Goal: Information Seeking & Learning: Understand process/instructions

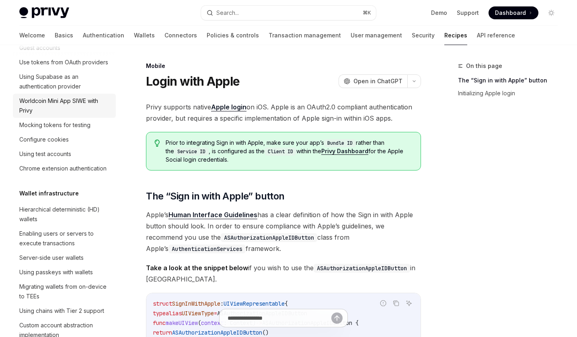
scroll to position [74, 0]
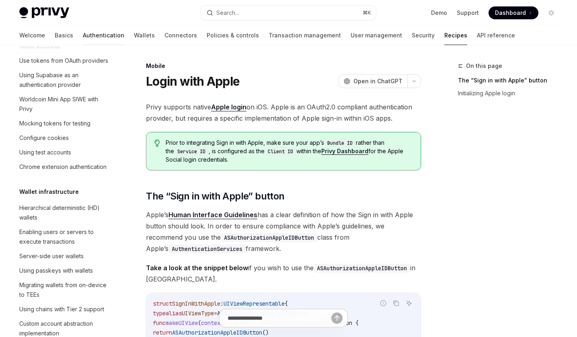
click at [83, 36] on link "Authentication" at bounding box center [103, 35] width 41 height 19
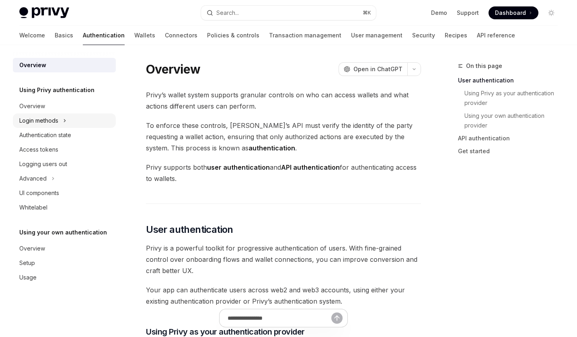
click at [66, 121] on icon at bounding box center [64, 121] width 3 height 10
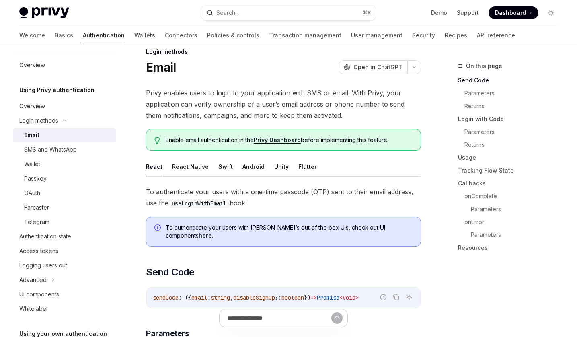
scroll to position [21, 0]
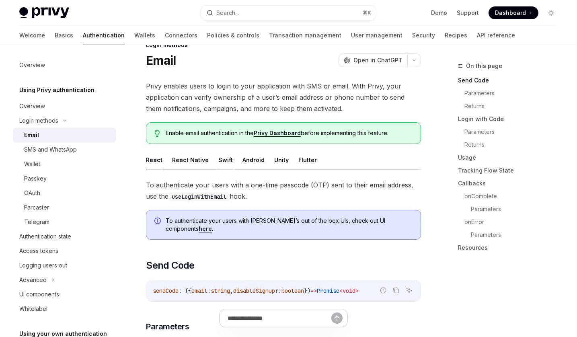
click at [218, 162] on button "Swift" at bounding box center [225, 159] width 14 height 19
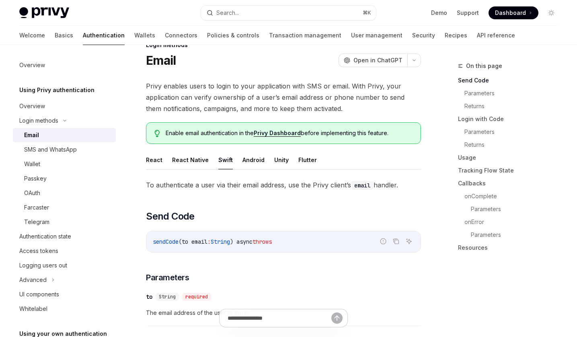
type textarea "*"
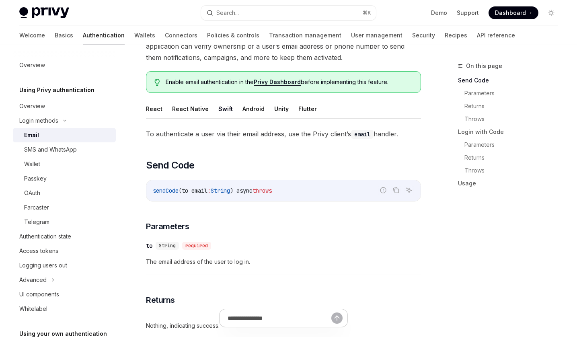
scroll to position [103, 0]
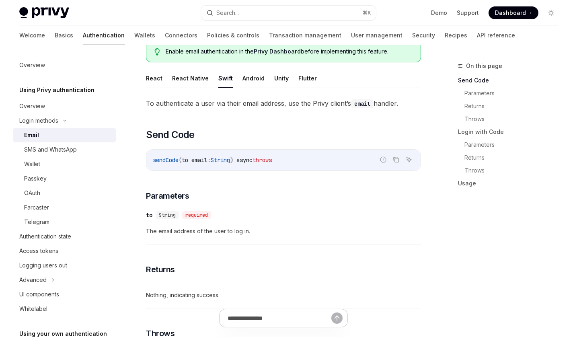
click at [506, 11] on span "Dashboard" at bounding box center [510, 13] width 31 height 8
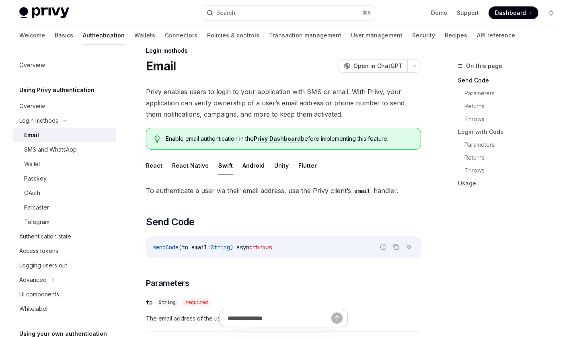
scroll to position [0, 0]
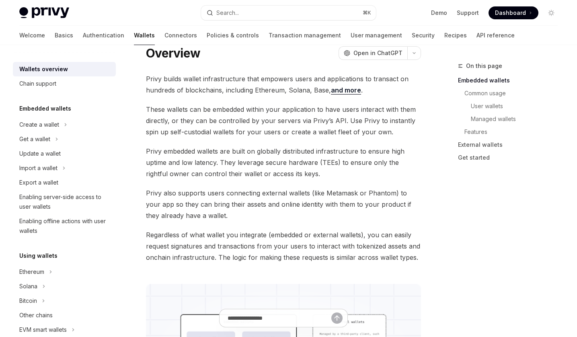
scroll to position [44, 0]
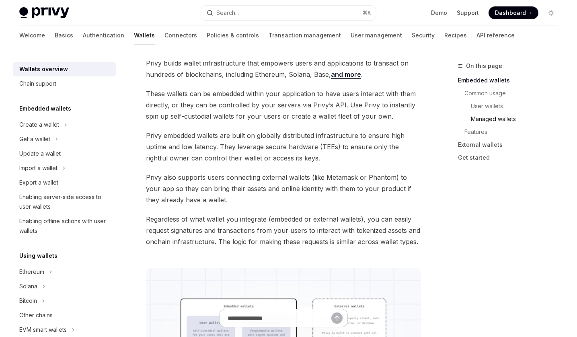
click at [479, 119] on link "Managed wallets" at bounding box center [517, 119] width 93 height 13
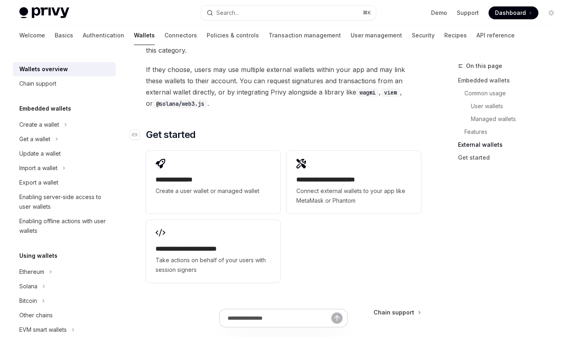
scroll to position [1295, 0]
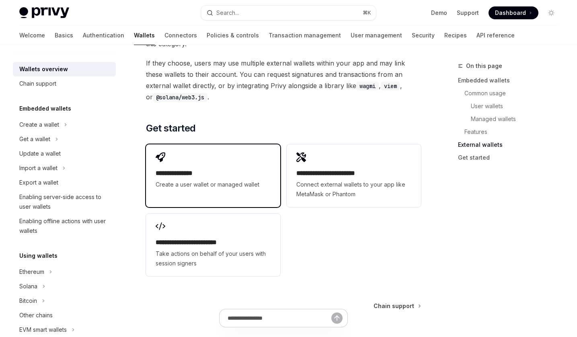
click at [232, 184] on span "Create a user wallet or managed wallet" at bounding box center [213, 185] width 115 height 10
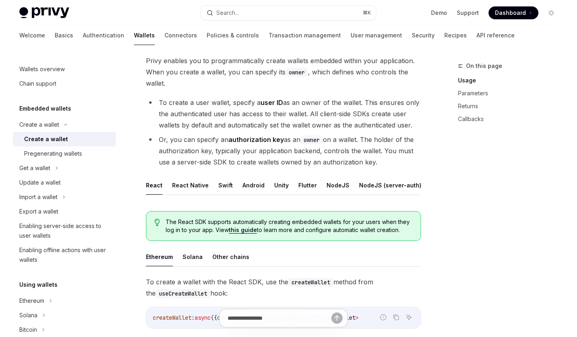
scroll to position [47, 0]
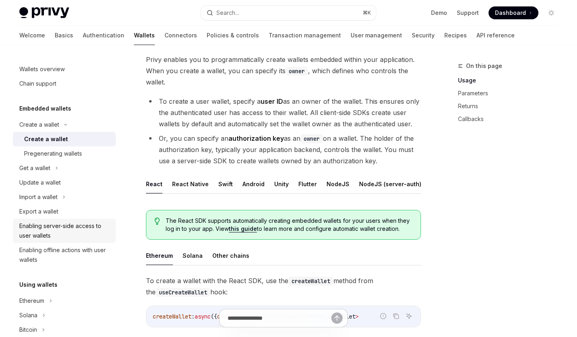
click at [86, 227] on div "Enabling server-side access to user wallets" at bounding box center [65, 230] width 92 height 19
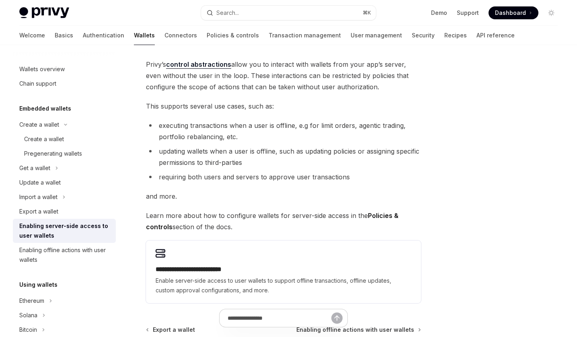
scroll to position [60, 0]
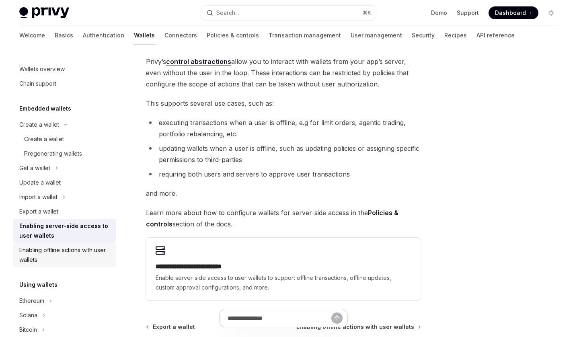
click at [107, 249] on div "Enabling offline actions with user wallets" at bounding box center [65, 254] width 92 height 19
type textarea "*"
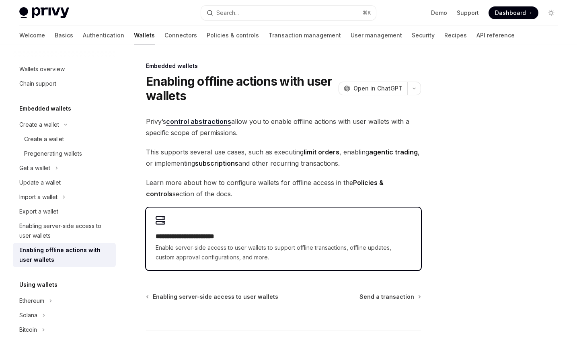
scroll to position [1, 0]
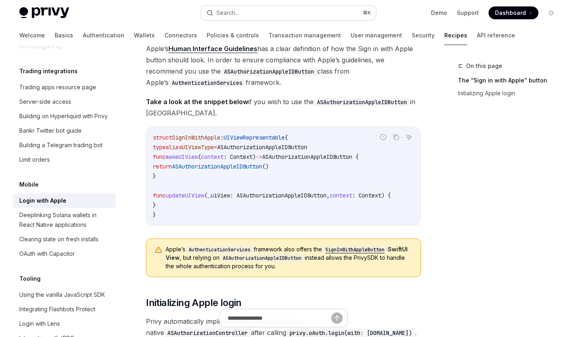
click at [373, 112] on span "Take a look at the snippet below if you wish to use the ASAuthorizationAppleIDB…" at bounding box center [283, 107] width 275 height 23
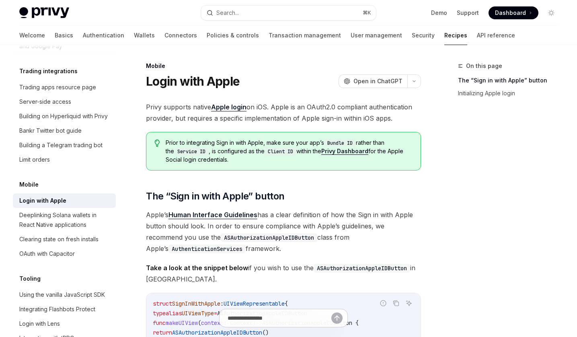
click at [265, 79] on div "Login with Apple OpenAI Open in ChatGPT" at bounding box center [283, 81] width 275 height 14
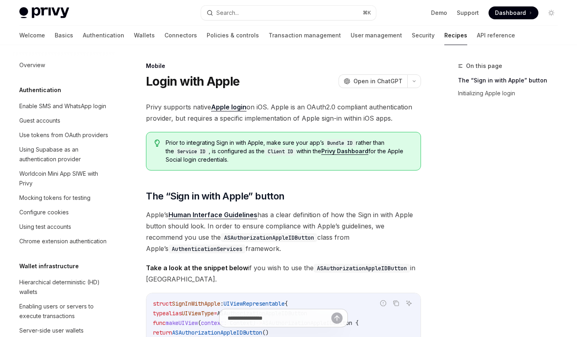
scroll to position [834, 0]
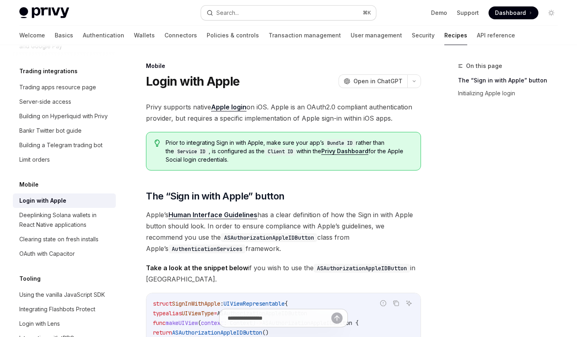
drag, startPoint x: 326, startPoint y: 7, endPoint x: 274, endPoint y: 144, distance: 146.4
click at [274, 144] on span "Prior to integrating Sign in with Apple, make sure your app’s Bundle ID rather …" at bounding box center [289, 151] width 247 height 25
drag, startPoint x: 443, startPoint y: 84, endPoint x: 439, endPoint y: 97, distance: 14.1
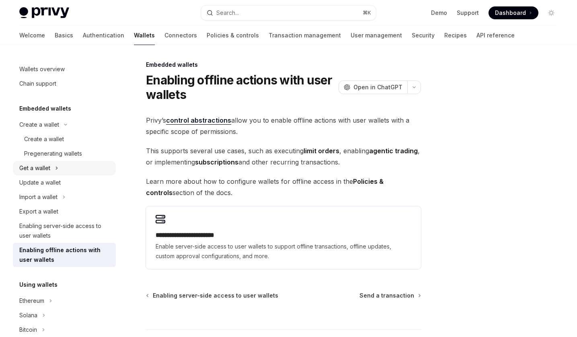
scroll to position [11, 0]
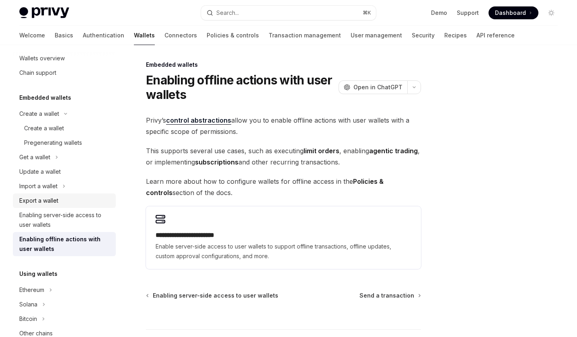
click at [66, 197] on div "Export a wallet" at bounding box center [65, 201] width 92 height 10
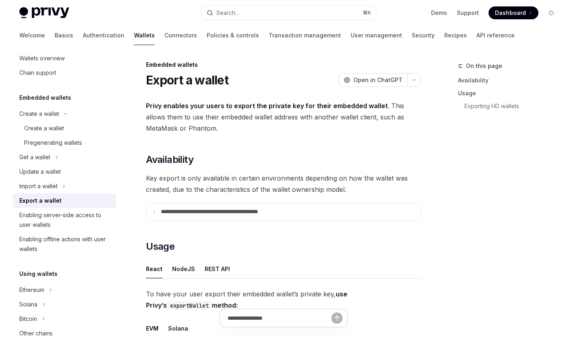
type textarea "*"
click at [184, 214] on p "**********" at bounding box center [227, 211] width 133 height 7
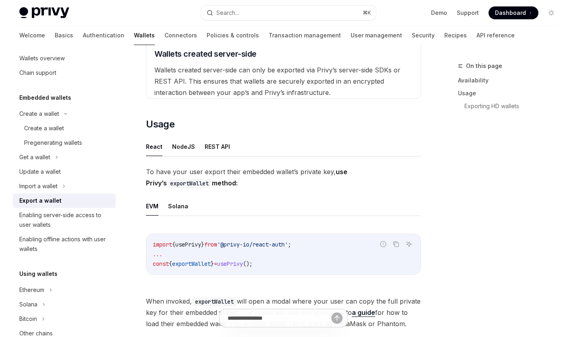
scroll to position [387, 0]
